Goal: Task Accomplishment & Management: Complete application form

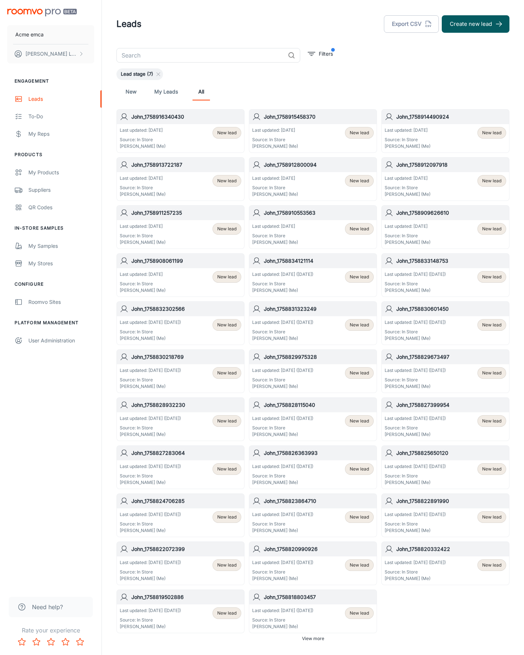
click at [476, 24] on button "Create new lead" at bounding box center [476, 23] width 68 height 17
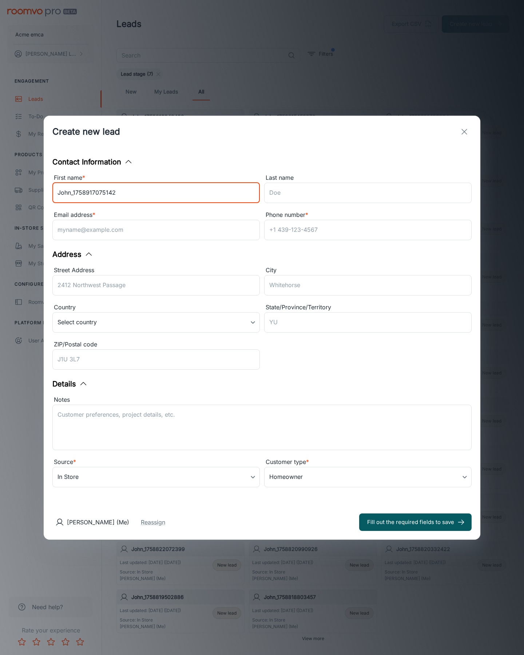
type input "John_1758917075142"
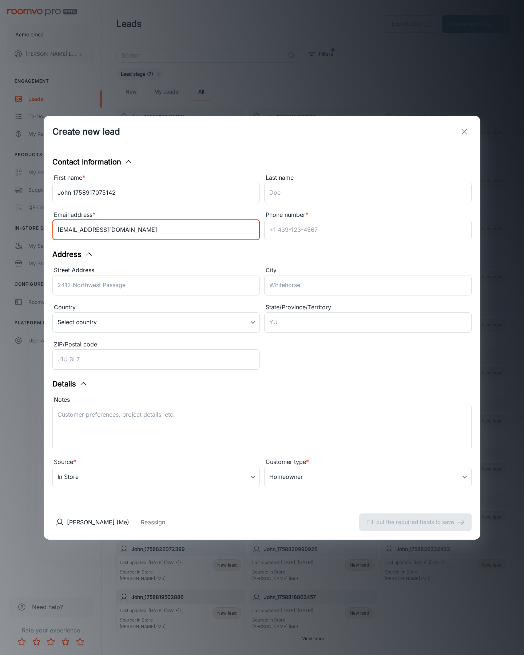
type input "[EMAIL_ADDRESS][DOMAIN_NAME]"
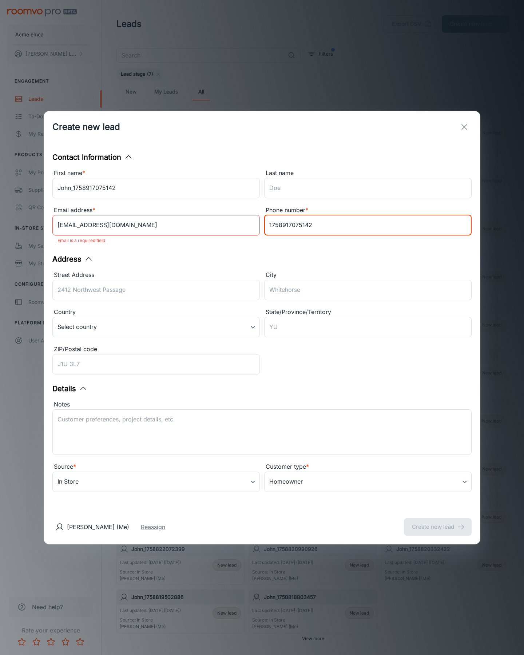
type input "1758917075142"
click at [438, 522] on button "Create new lead" at bounding box center [438, 526] width 68 height 17
